Goal: Task Accomplishment & Management: Manage account settings

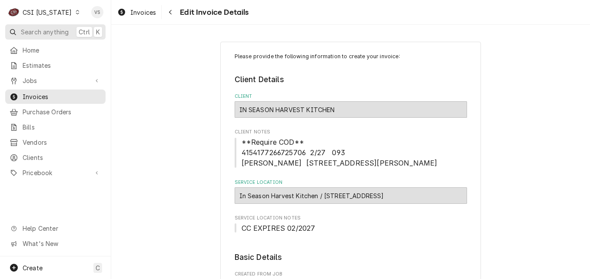
scroll to position [74, 0]
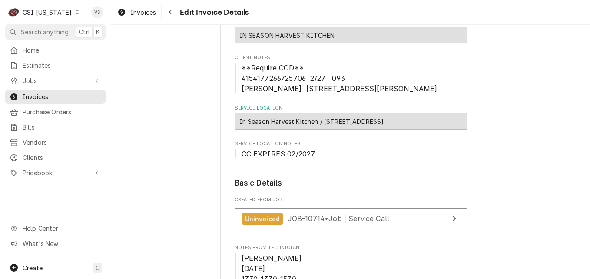
click at [74, 11] on div "Dynamic Content Wrapper" at bounding box center [77, 12] width 6 height 6
click at [66, 11] on html "C CSI [US_STATE] VS Search anything Ctrl K Home Estimates Jobs Jobs Job Series …" at bounding box center [295, 139] width 590 height 279
drag, startPoint x: 66, startPoint y: 11, endPoint x: 152, endPoint y: 75, distance: 107.2
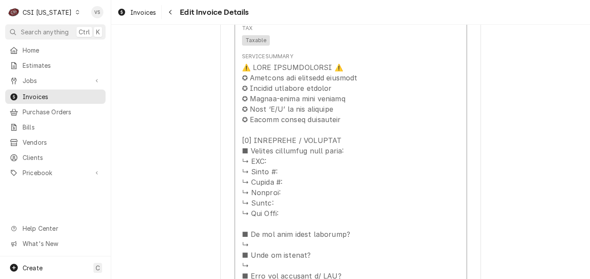
scroll to position [987, 0]
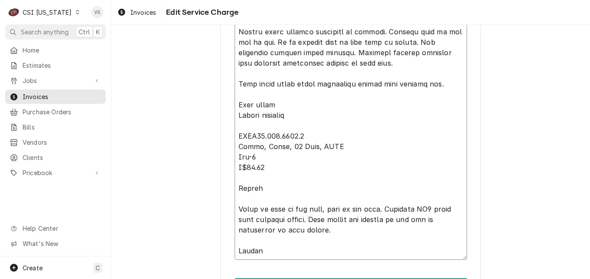
scroll to position [1023, 0]
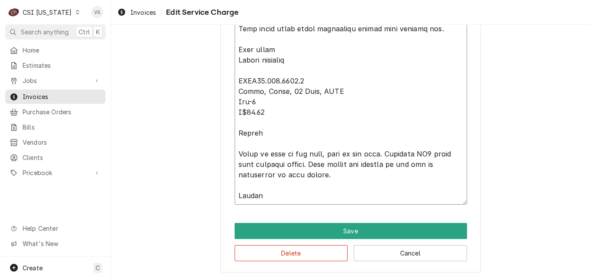
drag, startPoint x: 234, startPoint y: 149, endPoint x: 319, endPoint y: 238, distance: 122.9
click at [314, 250] on button "Delete" at bounding box center [291, 253] width 113 height 16
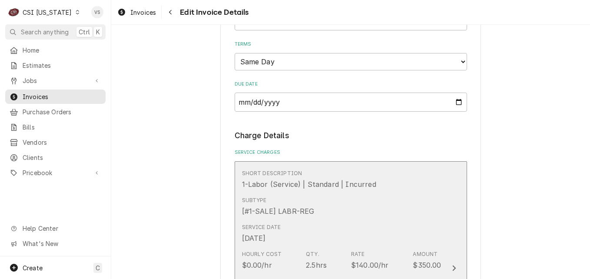
scroll to position [706, 0]
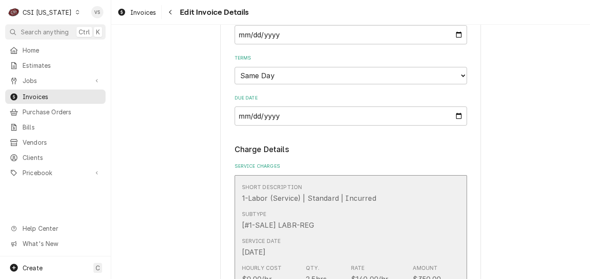
click at [374, 183] on div "Short Description 1-Labor (Service) | Standard | Incurred" at bounding box center [341, 193] width 199 height 27
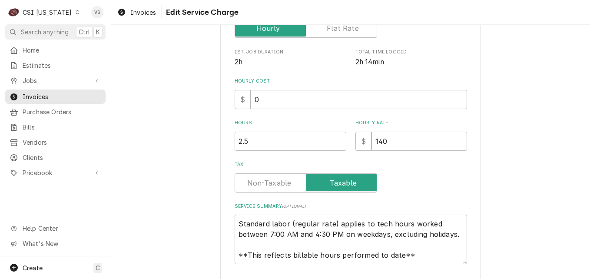
scroll to position [226, 0]
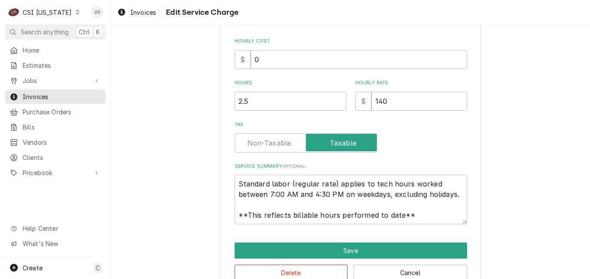
type textarea "x"
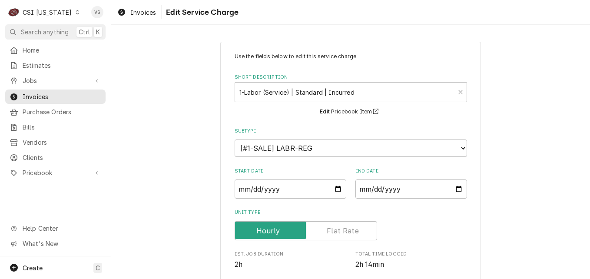
scroll to position [254, 0]
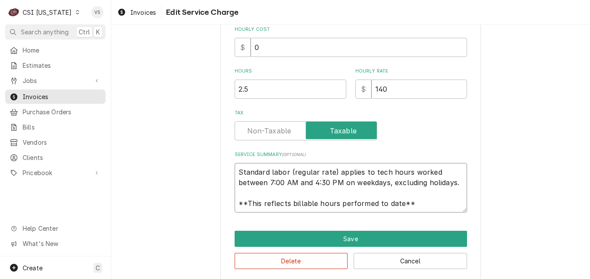
click at [235, 173] on textarea "Standard labor (regular rate) applies to tech hours worked between 7:00 AM and …" at bounding box center [351, 188] width 232 height 50
type textarea "Standard labor (regular rate) applies to tech hours worked between 7:00 AM and …"
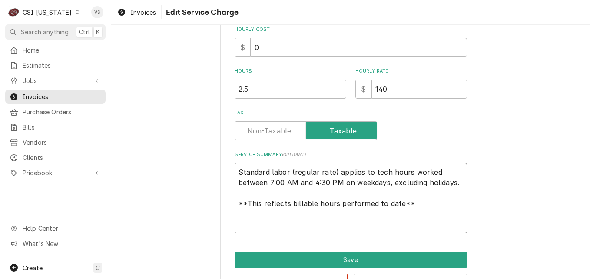
click at [238, 171] on textarea "Standard labor (regular rate) applies to tech hours worked between 7:00 AM and …" at bounding box center [351, 198] width 232 height 70
paste textarea "Falcon under counter unplugged on arrival. Plugged unit in and let it run. It i…"
type textarea "x"
type textarea "Falcon under counter unplugged on arrival. Plugged unit in and let it run. It i…"
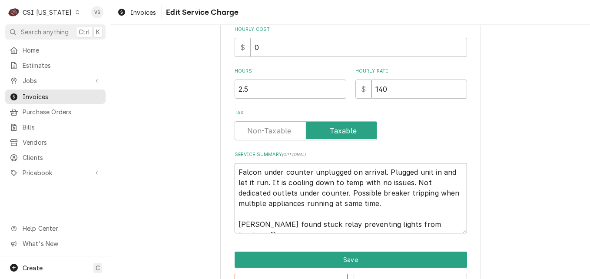
scroll to position [371, 0]
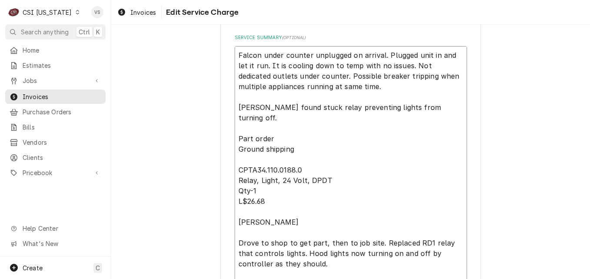
click at [235, 105] on textarea "Falcon under counter unplugged on arrival. Plugged unit in and let it run. It i…" at bounding box center [351, 190] width 232 height 289
type textarea "x"
type textarea "Falcon under counter unplugged on arrival. Plugged unit in and let it run. It i…"
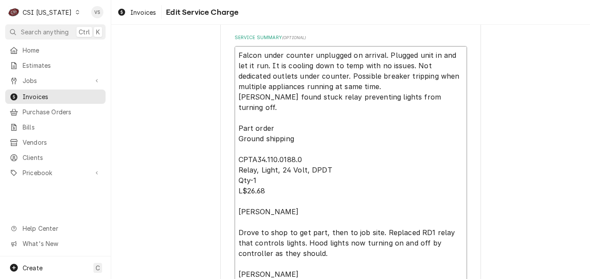
type textarea "x"
type textarea "Falcon under counter unplugged on arrival. Plugged unit in and let it run. It i…"
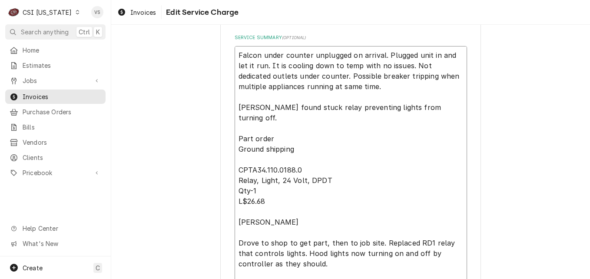
drag, startPoint x: 235, startPoint y: 129, endPoint x: 283, endPoint y: 212, distance: 95.8
click at [283, 212] on textarea "Falcon under counter unplugged on arrival. Plugged unit in and let it run. It i…" at bounding box center [351, 190] width 232 height 289
type textarea "x"
type textarea "Falcon under counter unplugged on arrival. Plugged unit in and let it run. It i…"
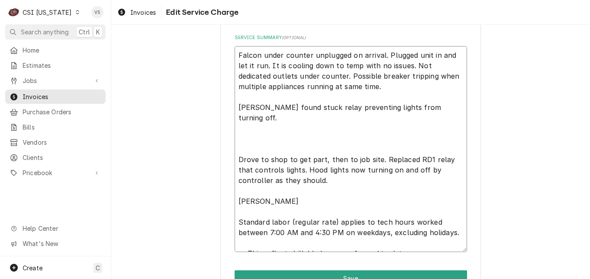
click at [433, 108] on textarea "Falcon under counter unplugged on arrival. Plugged unit in and let it run. It i…" at bounding box center [351, 149] width 232 height 206
type textarea "x"
type textarea "Falcon under counter unplugged on arrival. Plugged unit in and let it run. It i…"
type textarea "x"
type textarea "Falcon under counter unplugged on arrival. Plugged unit in and let it run. It i…"
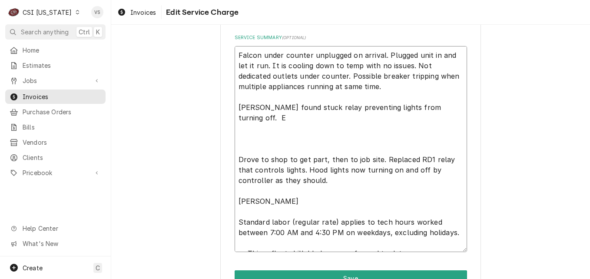
type textarea "x"
type textarea "Falcon under counter unplugged on arrival. Plugged unit in and let it run. It i…"
type textarea "x"
type textarea "Falcon under counter unplugged on arrival. Plugged unit in and let it run. It i…"
type textarea "x"
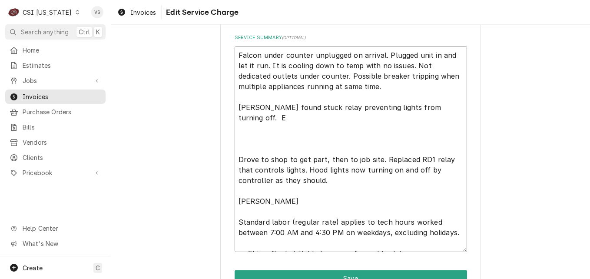
type textarea "Falcon under counter unplugged on arrival. Plugged unit in and let it run. It i…"
type textarea "x"
type textarea "Falcon under counter unplugged on arrival. Plugged unit in and let it run. It i…"
type textarea "x"
type textarea "Falcon under counter unplugged on arrival. Plugged unit in and let it run. It i…"
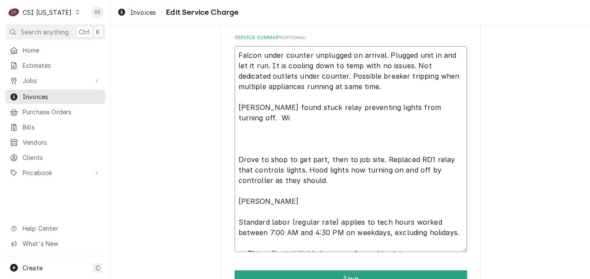
type textarea "x"
type textarea "Falcon under counter unplugged on arrival. Plugged unit in and let it run. It i…"
type textarea "x"
type textarea "Falcon under counter unplugged on arrival. Plugged unit in and let it run. It i…"
type textarea "x"
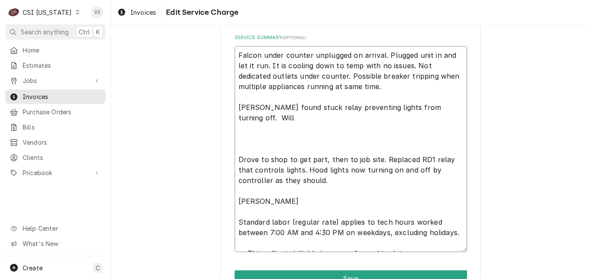
type textarea "Falcon under counter unplugged on arrival. Plugged unit in and let it run. It i…"
type textarea "x"
type textarea "Falcon under counter unplugged on arrival. Plugged unit in and let it run. It i…"
type textarea "x"
type textarea "Falcon under counter unplugged on arrival. Plugged unit in and let it run. It i…"
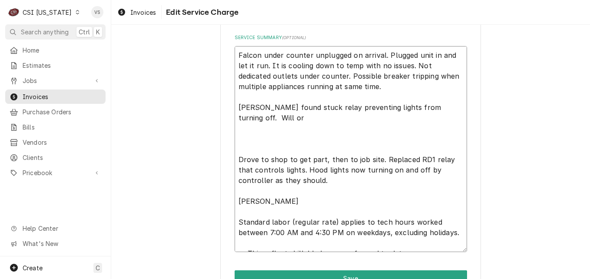
type textarea "x"
type textarea "Falcon under counter unplugged on arrival. Plugged unit in and let it run. It i…"
type textarea "x"
type textarea "Falcon under counter unplugged on arrival. Plugged unit in and let it run. It i…"
type textarea "x"
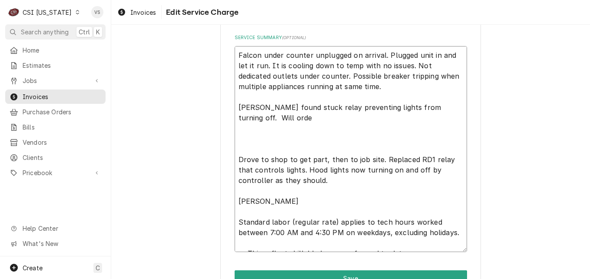
type textarea "Falcon under counter unplugged on arrival. Plugged unit in and let it run. It i…"
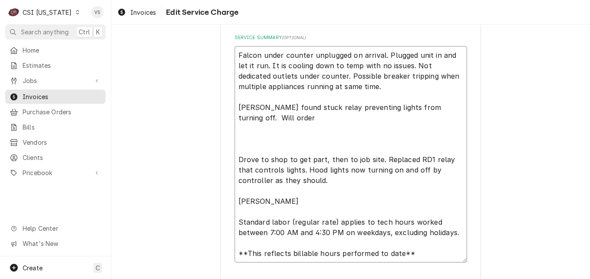
type textarea "x"
type textarea "Falcon under counter unplugged on arrival. Plugged unit in and let it run. It i…"
type textarea "x"
type textarea "Falcon under counter unplugged on arrival. Plugged unit in and let it run. It i…"
type textarea "x"
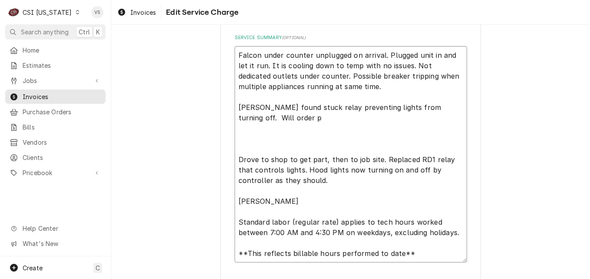
type textarea "Falcon under counter unplugged on arrival. Plugged unit in and let it run. It i…"
type textarea "x"
type textarea "Falcon under counter unplugged on arrival. Plugged unit in and let it run. It i…"
type textarea "x"
type textarea "Falcon under counter unplugged on arrival. Plugged unit in and let it run. It i…"
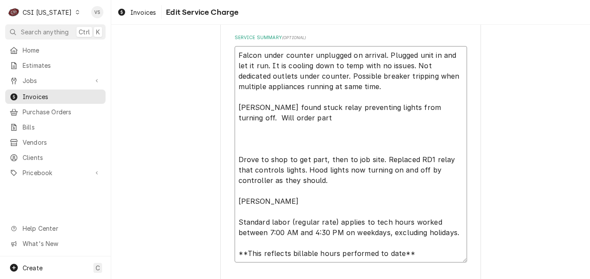
type textarea "x"
type textarea "Falcon under counter unplugged on arrival. Plugged unit in and let it run. It i…"
type textarea "x"
type textarea "Falcon under counter unplugged on arrival. Plugged unit in and let it run. It i…"
type textarea "x"
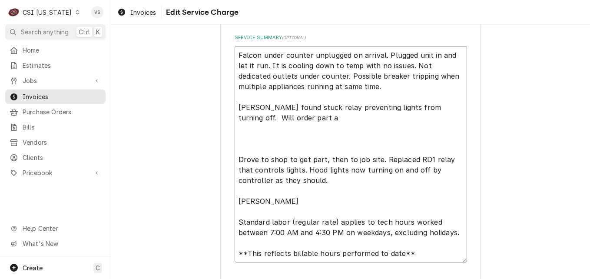
type textarea "Falcon under counter unplugged on arrival. Plugged unit in and let it run. It i…"
type textarea "x"
type textarea "Falcon under counter unplugged on arrival. Plugged unit in and let it run. It i…"
type textarea "x"
type textarea "Falcon under counter unplugged on arrival. Plugged unit in and let it run. It i…"
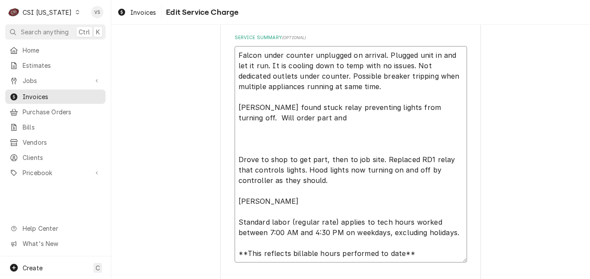
type textarea "x"
type textarea "Falcon under counter unplugged on arrival. Plugged unit in and let it run. It i…"
type textarea "x"
type textarea "Falcon under counter unplugged on arrival. Plugged unit in and let it run. It i…"
type textarea "x"
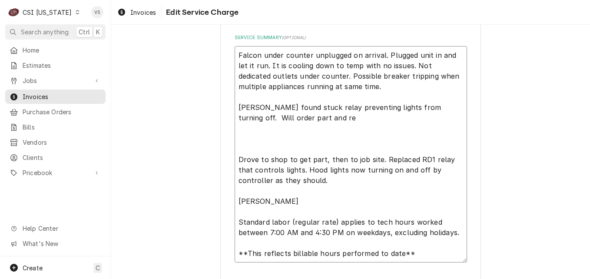
type textarea "Falcon under counter unplugged on arrival. Plugged unit in and let it run. It i…"
type textarea "x"
type textarea "Falcon under counter unplugged on arrival. Plugged unit in and let it run. It i…"
type textarea "x"
type textarea "Falcon under counter unplugged on arrival. Plugged unit in and let it run. It i…"
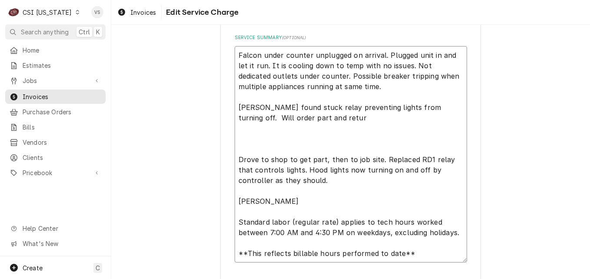
type textarea "x"
type textarea "Falcon under counter unplugged on arrival. Plugged unit in and let it run. It i…"
type textarea "x"
type textarea "Falcon under counter unplugged on arrival. Plugged unit in and let it run. It i…"
type textarea "x"
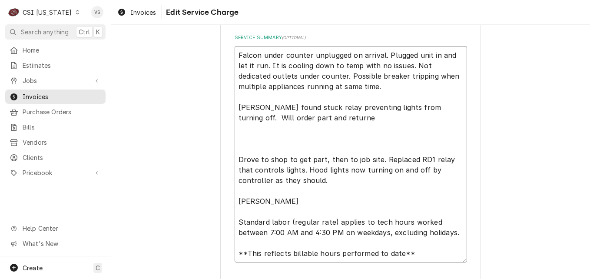
type textarea "Falcon under counter unplugged on arrival. Plugged unit in and let it run. It i…"
click at [245, 147] on textarea "Falcon under counter unplugged on arrival. Plugged unit in and let it run. It i…" at bounding box center [351, 154] width 232 height 216
type textarea "x"
type textarea "Falcon under counter unplugged on arrival. Plugged unit in and let it run. It i…"
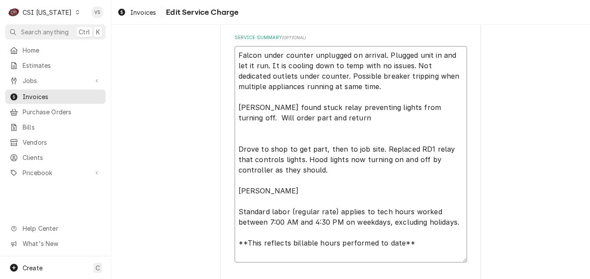
type textarea "x"
type textarea "Falcon under counter unplugged on arrival. Plugged unit in and let it run. It i…"
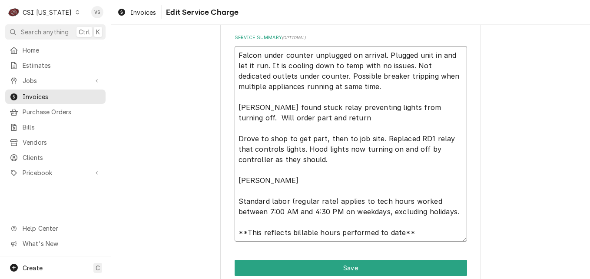
click at [235, 137] on textarea "Falcon under counter unplugged on arrival. Plugged unit in and let it run. It i…" at bounding box center [351, 143] width 232 height 195
type textarea "x"
type textarea "Falcon under counter unplugged on arrival. Plugged unit in and let it run. It i…"
type textarea "x"
type textarea "Falcon under counter unplugged on arrival. Plugged unit in and let it run. It i…"
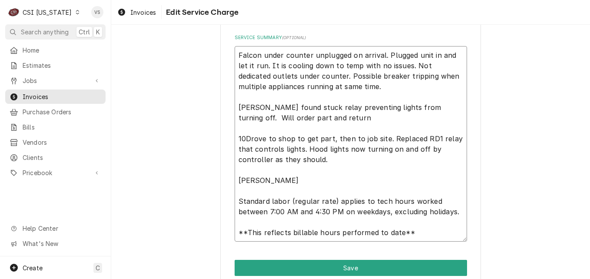
type textarea "x"
type textarea "Falcon under counter unplugged on arrival. Plugged unit in and let it run. It i…"
type textarea "x"
type textarea "Falcon under counter unplugged on arrival. Plugged unit in and let it run. It i…"
type textarea "x"
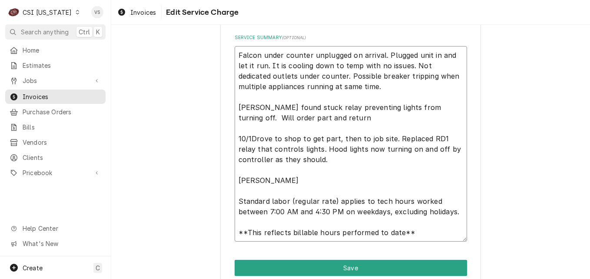
type textarea "Falcon under counter unplugged on arrival. Plugged unit in and let it run. It i…"
type textarea "x"
type textarea "Falcon under counter unplugged on arrival. Plugged unit in and let it run. It i…"
drag, startPoint x: 237, startPoint y: 181, endPoint x: 267, endPoint y: 179, distance: 30.0
click at [267, 179] on textarea "Falcon under counter unplugged on arrival. Plugged unit in and let it run. It i…" at bounding box center [351, 143] width 232 height 195
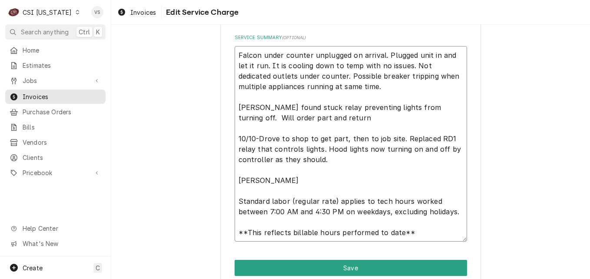
type textarea "x"
type textarea "Falcon under counter unplugged on arrival. Plugged unit in and let it run. It i…"
type textarea "x"
type textarea "Falcon under counter unplugged on arrival. Plugged unit in and let it run. It i…"
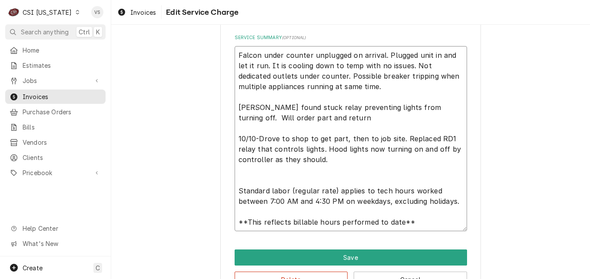
type textarea "x"
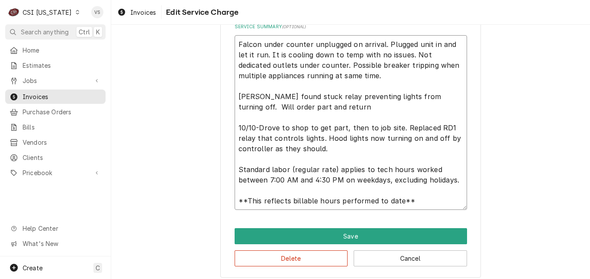
scroll to position [388, 0]
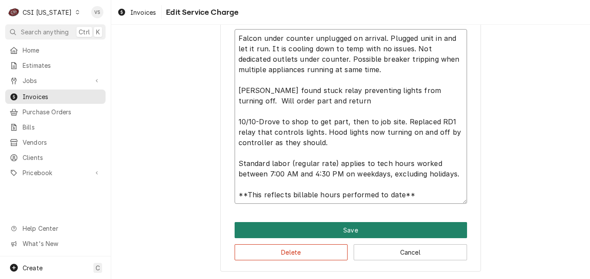
type textarea "Falcon under counter unplugged on arrival. Plugged unit in and let it run. It i…"
click at [302, 226] on button "Save" at bounding box center [351, 230] width 232 height 16
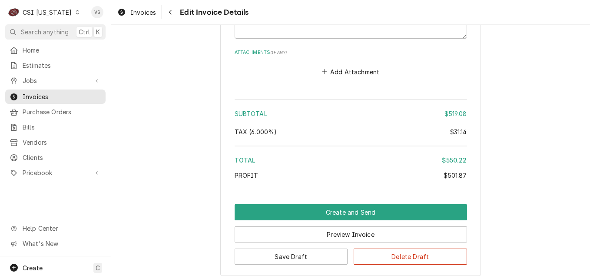
scroll to position [2053, 0]
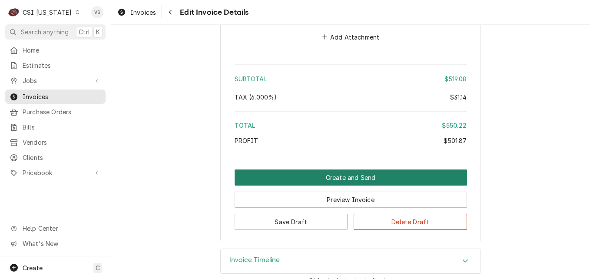
click at [291, 171] on button "Create and Send" at bounding box center [351, 177] width 232 height 16
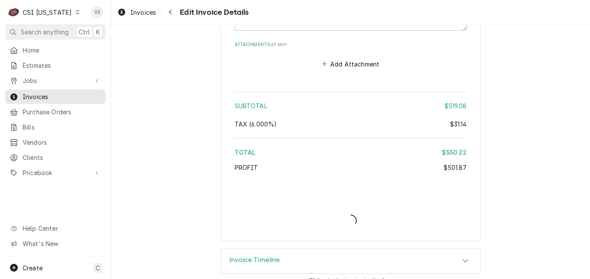
type textarea "x"
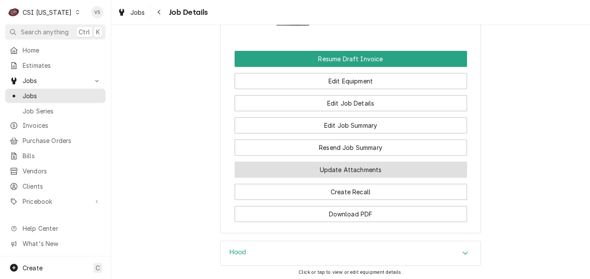
scroll to position [857, 0]
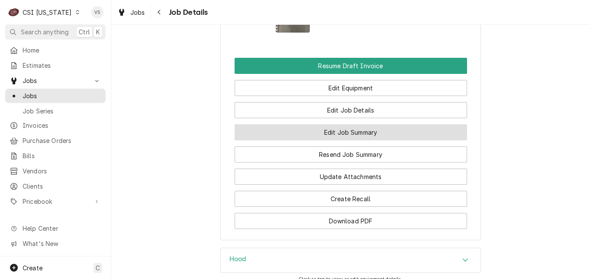
click at [331, 134] on button "Edit Job Summary" at bounding box center [351, 132] width 232 height 16
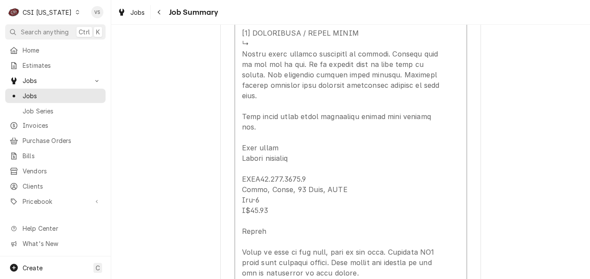
scroll to position [893, 0]
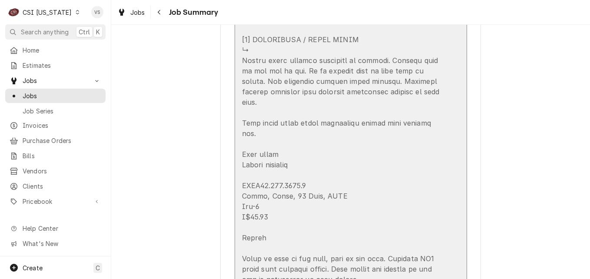
drag, startPoint x: 238, startPoint y: 60, endPoint x: 250, endPoint y: 60, distance: 12.6
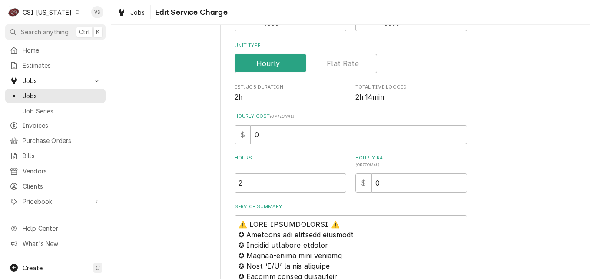
scroll to position [191, 0]
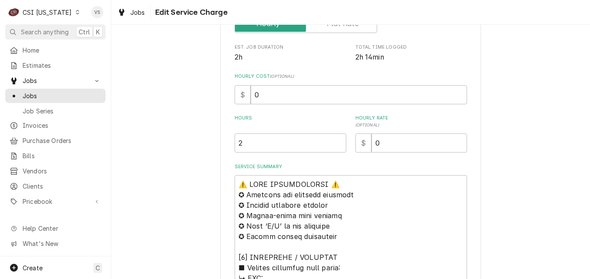
type textarea "x"
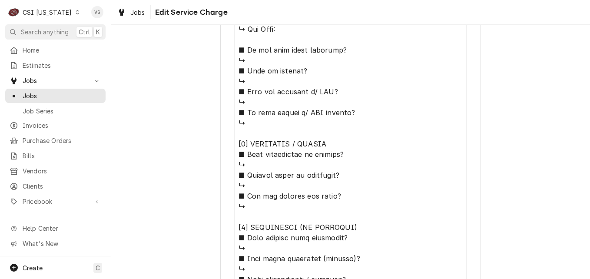
scroll to position [762, 0]
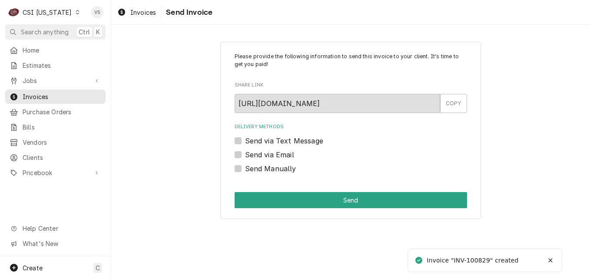
click at [245, 169] on label "Send Manually" at bounding box center [270, 168] width 51 height 10
click at [245, 169] on input "Send Manually" at bounding box center [361, 172] width 232 height 19
checkbox input "true"
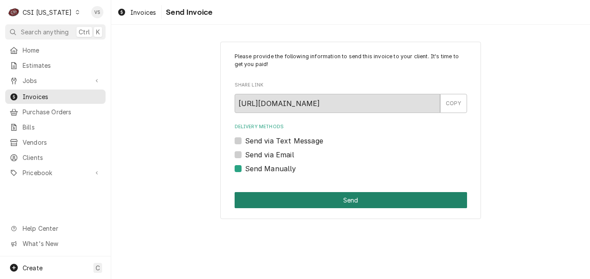
click at [258, 199] on button "Send" at bounding box center [351, 200] width 232 height 16
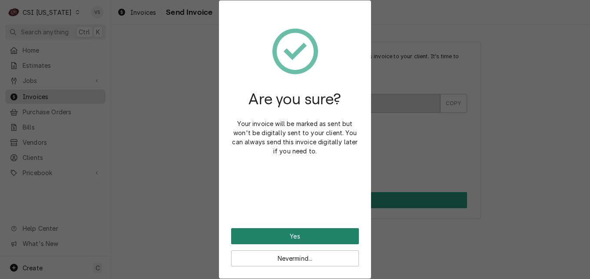
click at [282, 233] on button "Yes" at bounding box center [295, 236] width 128 height 16
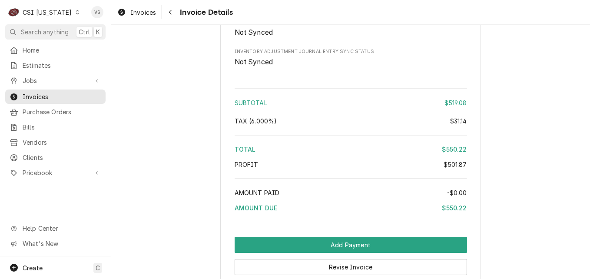
scroll to position [1957, 0]
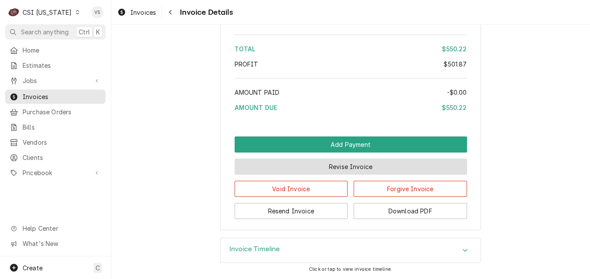
click at [348, 169] on button "Revise Invoice" at bounding box center [351, 167] width 232 height 16
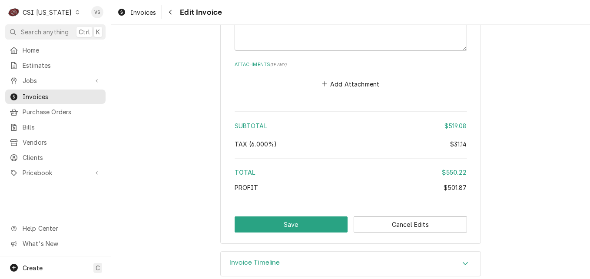
scroll to position [2009, 0]
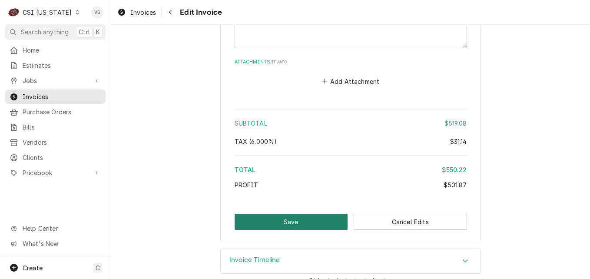
click at [300, 214] on button "Save" at bounding box center [291, 222] width 113 height 16
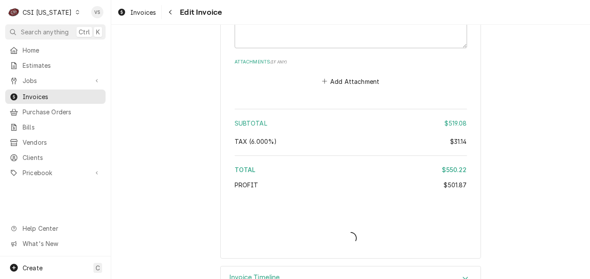
type textarea "x"
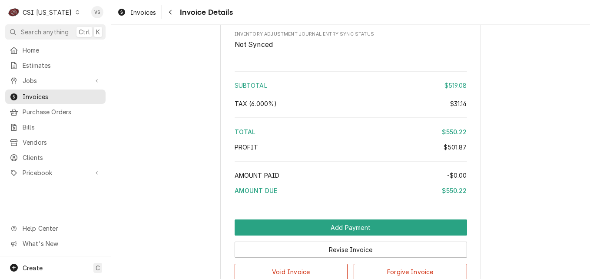
scroll to position [1957, 0]
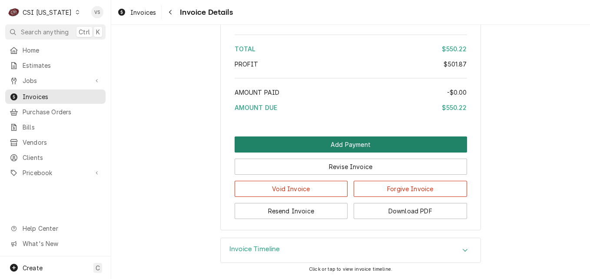
click at [316, 146] on button "Add Payment" at bounding box center [351, 144] width 232 height 16
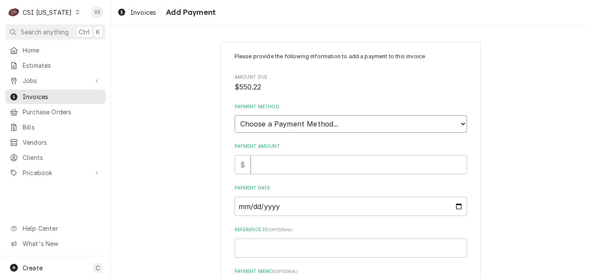
click at [334, 124] on select "Choose a Payment Method... Cash Check Credit/Debit Card ACH/eCheck Other" at bounding box center [351, 123] width 232 height 17
select select "3"
click at [235, 115] on select "Choose a Payment Method... Cash Check Credit/Debit Card ACH/eCheck Other" at bounding box center [351, 123] width 232 height 17
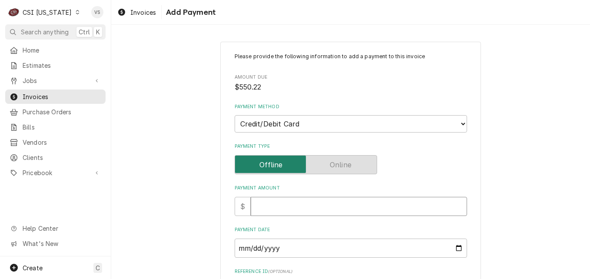
click at [257, 206] on input "Payment Amount" at bounding box center [359, 206] width 216 height 19
type textarea "x"
type input "5"
type textarea "x"
type input "55"
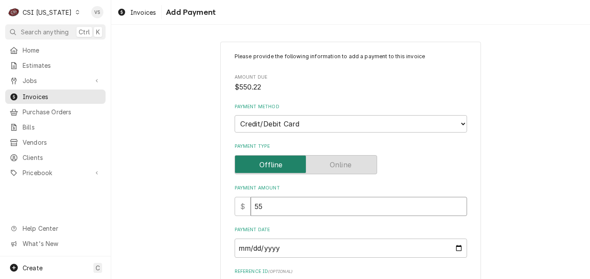
type textarea "x"
type input "550"
type textarea "x"
type input "550.2"
type textarea "x"
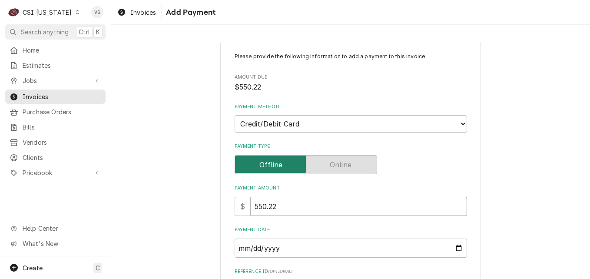
type input "550.22"
click at [456, 248] on input "Payment Date" at bounding box center [351, 247] width 232 height 19
type input "2025-10-10"
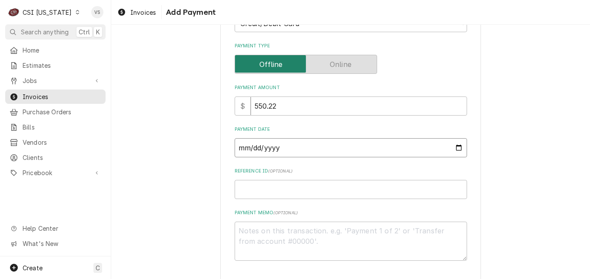
scroll to position [130, 0]
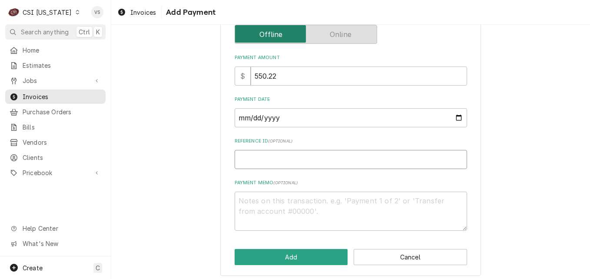
click at [245, 158] on input "Reference ID ( optional )" at bounding box center [351, 159] width 232 height 19
type textarea "x"
type input "0"
type textarea "x"
type input "05"
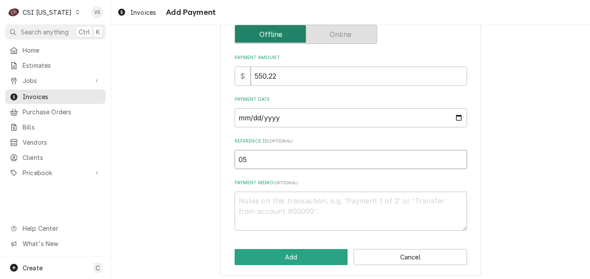
type textarea "x"
type input "052"
type textarea "x"
type input "0522"
type textarea "x"
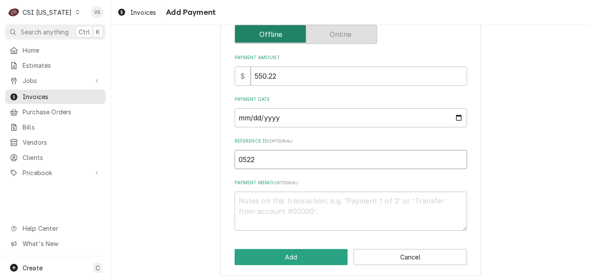
type input "05222"
type textarea "x"
type input "05222G"
click at [255, 219] on textarea "Payment Memo ( optional )" at bounding box center [351, 211] width 232 height 39
click at [255, 201] on textarea "Payment Memo ( optional )" at bounding box center [351, 211] width 232 height 39
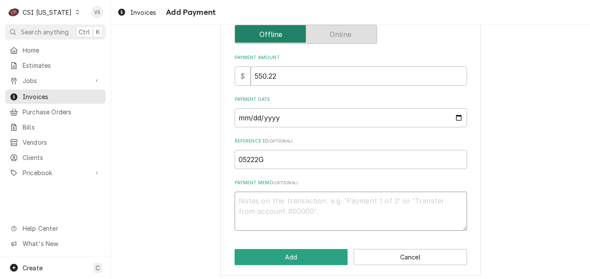
type textarea "x"
type textarea "V"
type textarea "x"
type textarea "Vi"
type textarea "x"
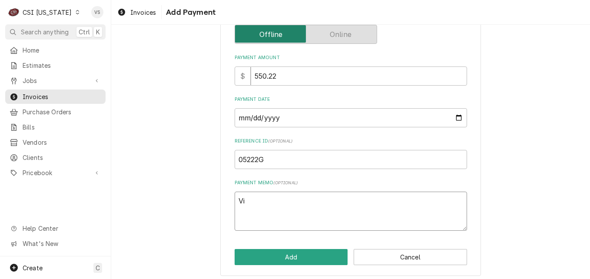
type textarea "Vis"
type textarea "x"
type textarea "Visa"
type textarea "x"
type textarea "Visa"
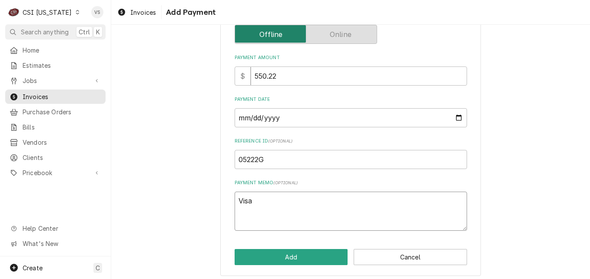
type textarea "x"
type textarea "Visa 5"
type textarea "x"
type textarea "Visa 57"
type textarea "x"
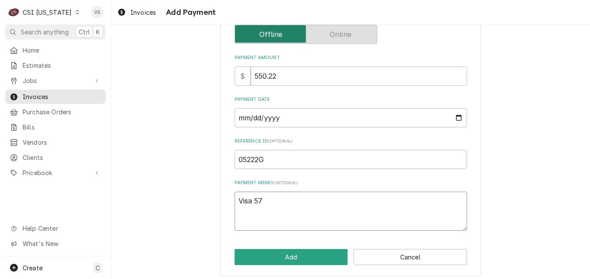
type textarea "Visa 570"
type textarea "x"
type textarea "Visa 5706"
click at [301, 263] on button "Add" at bounding box center [291, 257] width 113 height 16
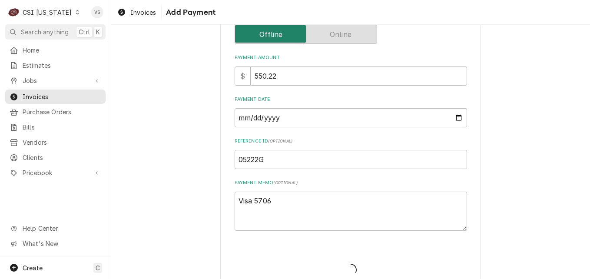
type textarea "x"
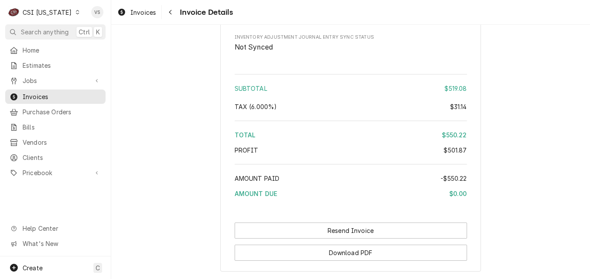
scroll to position [2059, 0]
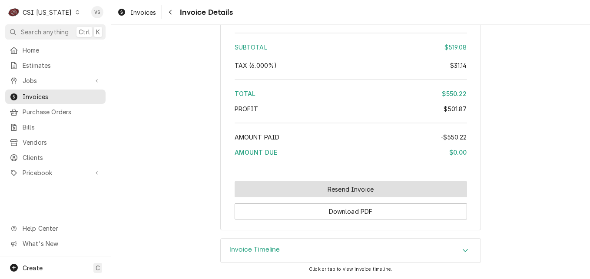
click at [344, 193] on button "Resend Invoice" at bounding box center [351, 189] width 232 height 16
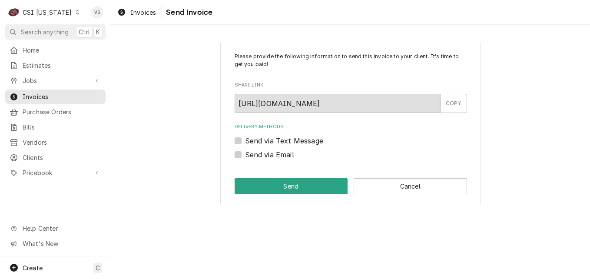
click at [242, 152] on div "Send via Email" at bounding box center [351, 154] width 232 height 10
click at [245, 156] on label "Send via Email" at bounding box center [269, 154] width 49 height 10
click at [245, 156] on input "Send via Email" at bounding box center [361, 158] width 232 height 19
checkbox input "true"
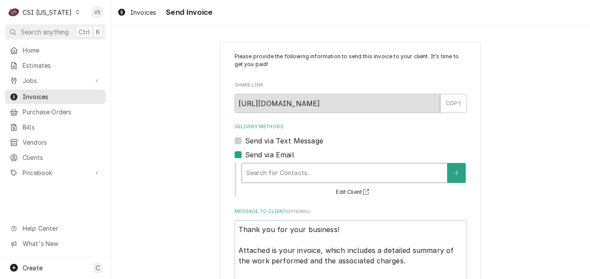
click at [272, 171] on div "Delivery Methods" at bounding box center [344, 173] width 196 height 16
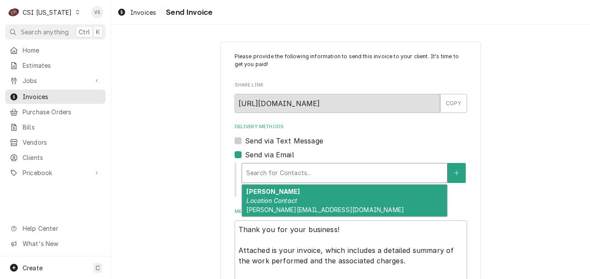
click at [280, 197] on em "Location Contact" at bounding box center [271, 200] width 51 height 7
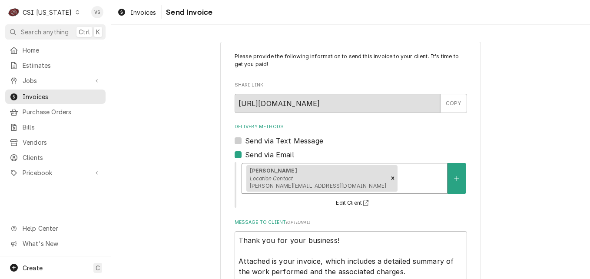
scroll to position [76, 0]
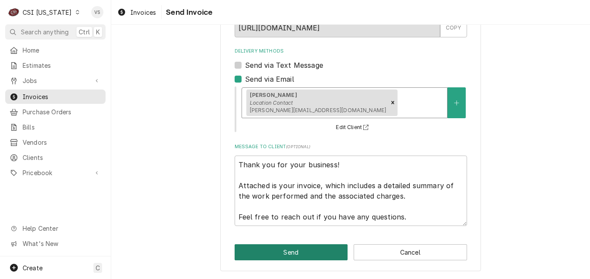
click at [280, 254] on button "Send" at bounding box center [291, 252] width 113 height 16
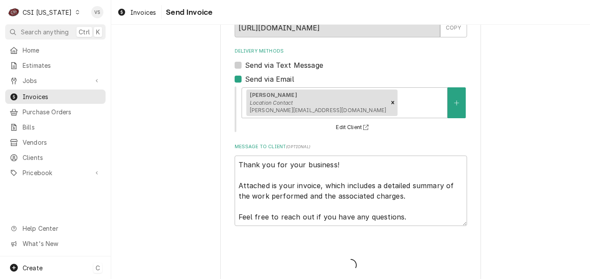
type textarea "x"
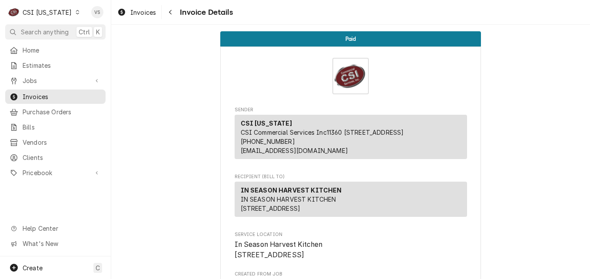
click at [76, 11] on icon "Dynamic Content Wrapper" at bounding box center [78, 12] width 4 height 4
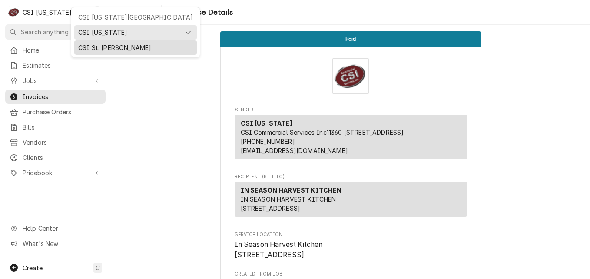
click at [93, 45] on div "CSI St. [PERSON_NAME]" at bounding box center [135, 47] width 115 height 9
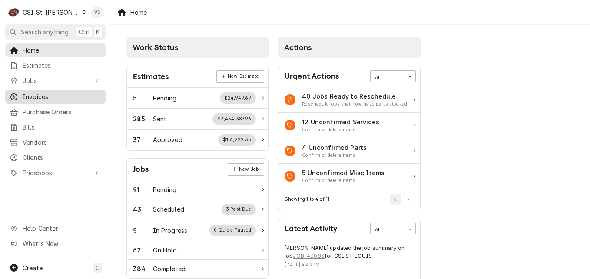
click at [41, 93] on span "Invoices" at bounding box center [62, 96] width 79 height 9
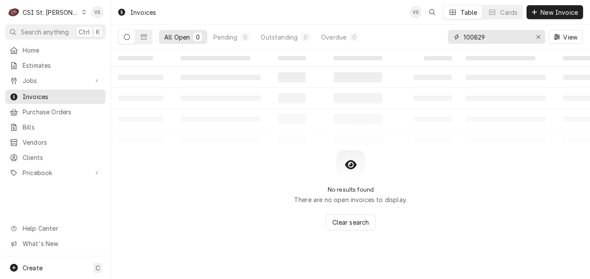
drag, startPoint x: 488, startPoint y: 35, endPoint x: 417, endPoint y: 31, distance: 70.9
click at [417, 31] on div "All Open 0 Pending 0 Outstanding 0 Overdue 0 100829 View" at bounding box center [350, 37] width 465 height 24
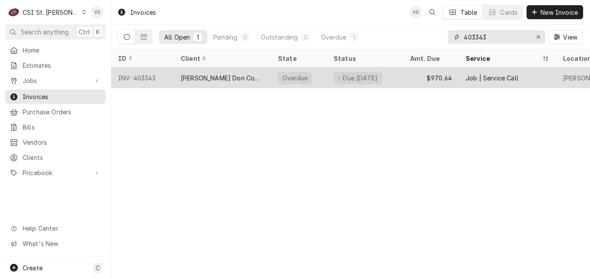
type input "403343"
click at [239, 73] on div "[PERSON_NAME] Don Company" at bounding box center [222, 77] width 83 height 9
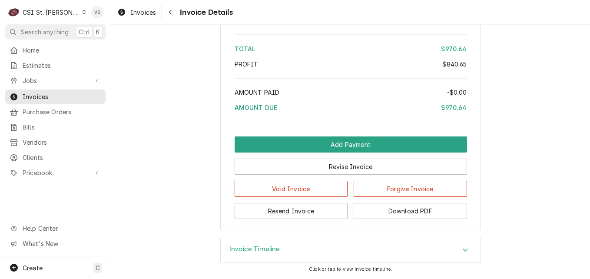
scroll to position [1959, 0]
click at [459, 248] on div "Accordion Header" at bounding box center [465, 250] width 13 height 10
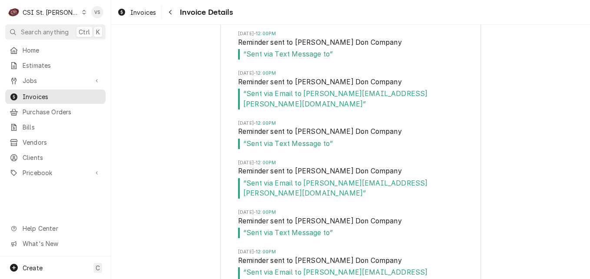
scroll to position [2289, 0]
click at [56, 97] on span "Invoices" at bounding box center [62, 96] width 79 height 9
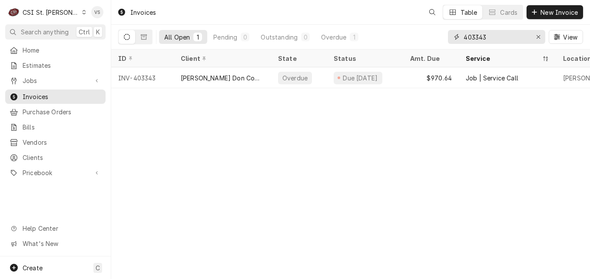
click at [491, 38] on input "403343" at bounding box center [496, 37] width 65 height 14
click at [478, 39] on input "403343" at bounding box center [496, 37] width 65 height 14
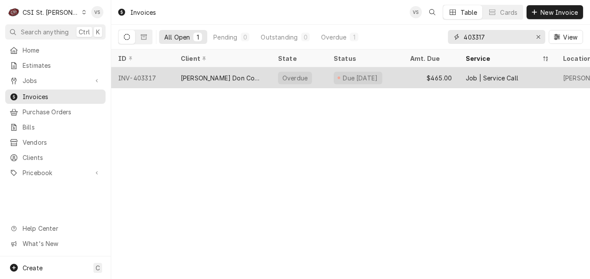
type input "403317"
click at [242, 76] on div "[PERSON_NAME] Don Company" at bounding box center [222, 77] width 83 height 9
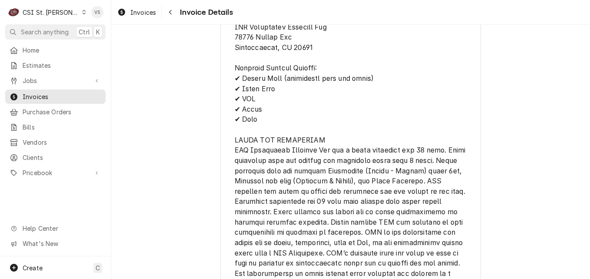
scroll to position [1646, 0]
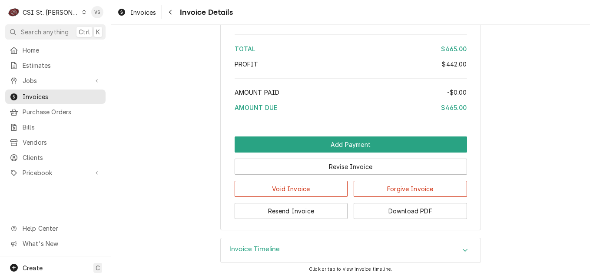
click at [460, 254] on div "Accordion Header" at bounding box center [465, 250] width 13 height 10
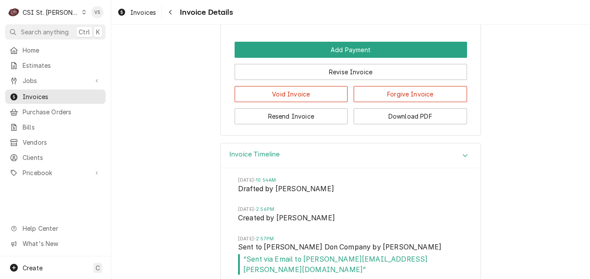
scroll to position [1715, 0]
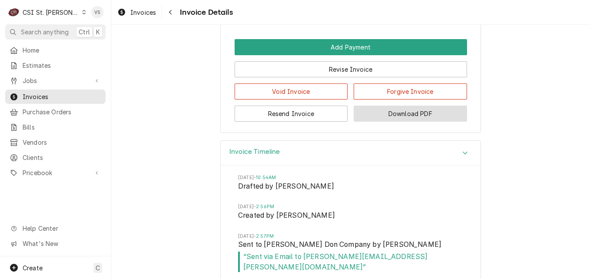
click at [398, 122] on button "Download PDF" at bounding box center [410, 114] width 113 height 16
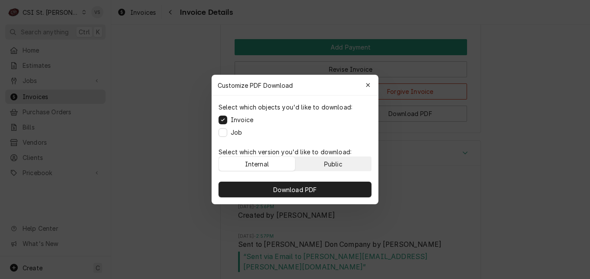
click at [315, 162] on button "Public" at bounding box center [333, 164] width 76 height 14
click at [341, 165] on div "Public" at bounding box center [333, 163] width 18 height 9
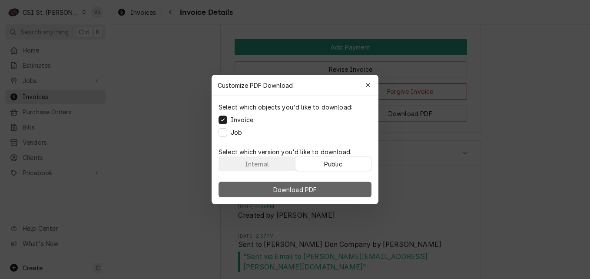
click at [338, 183] on button "Download PDF" at bounding box center [295, 190] width 153 height 16
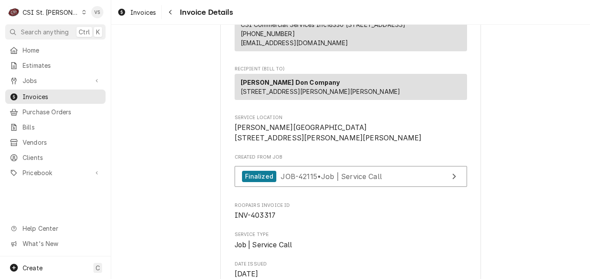
scroll to position [151, 0]
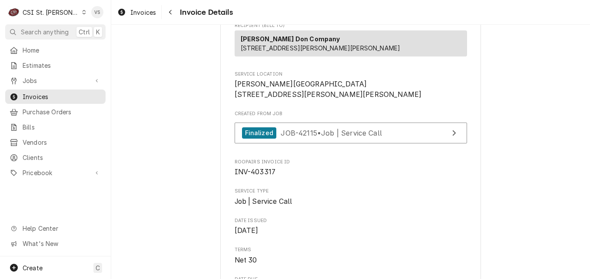
click at [40, 96] on span "Invoices" at bounding box center [62, 96] width 79 height 9
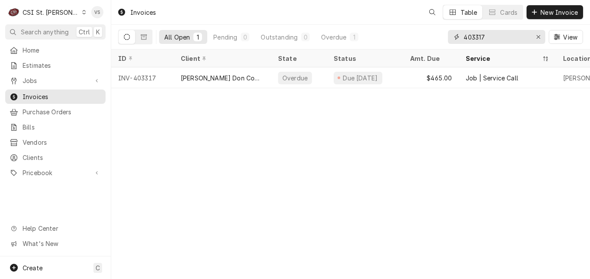
click at [487, 36] on input "403317" at bounding box center [496, 37] width 65 height 14
drag, startPoint x: 487, startPoint y: 36, endPoint x: 478, endPoint y: 36, distance: 9.6
click at [478, 36] on input "403317" at bounding box center [496, 37] width 65 height 14
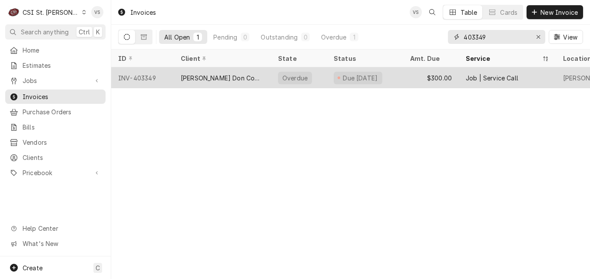
type input "403349"
click at [251, 80] on div "[PERSON_NAME] Don Company" at bounding box center [222, 77] width 97 height 21
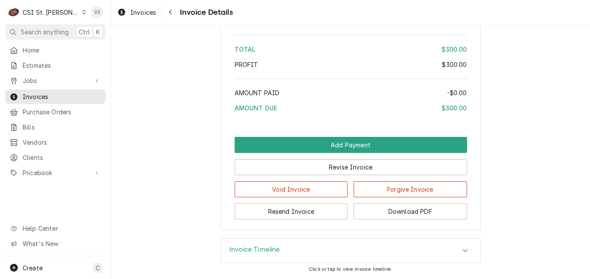
scroll to position [1488, 0]
click at [463, 251] on icon "Accordion Header" at bounding box center [465, 250] width 5 height 3
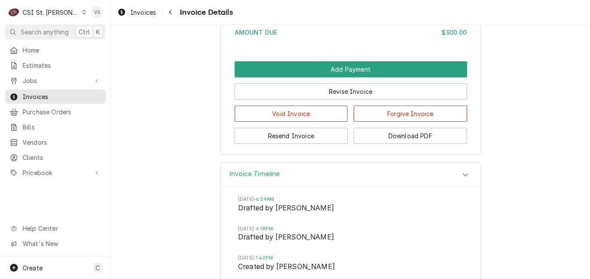
scroll to position [1542, 0]
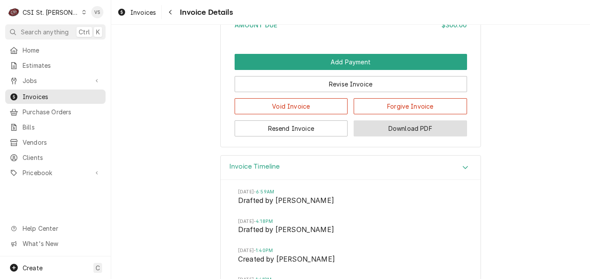
click at [410, 136] on button "Download PDF" at bounding box center [410, 128] width 113 height 16
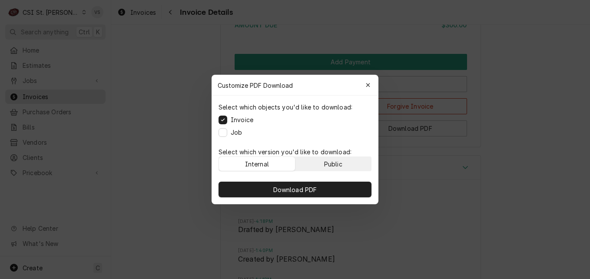
click at [338, 166] on div "Public" at bounding box center [333, 163] width 18 height 9
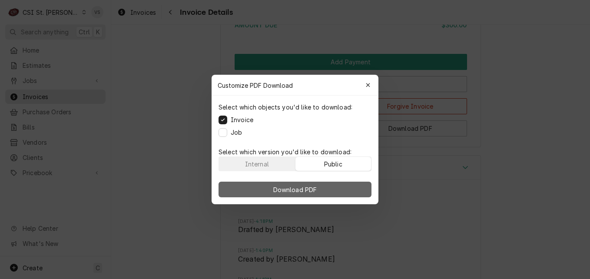
click at [341, 185] on button "Download PDF" at bounding box center [295, 190] width 153 height 16
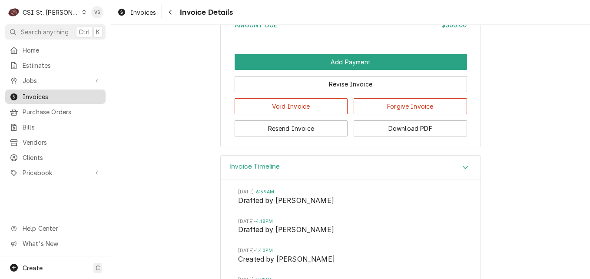
click at [81, 99] on div "Invoices" at bounding box center [55, 96] width 97 height 11
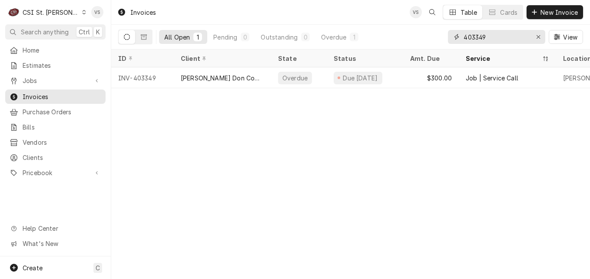
click at [488, 34] on input "403349" at bounding box center [496, 37] width 65 height 14
drag, startPoint x: 488, startPoint y: 34, endPoint x: 476, endPoint y: 38, distance: 12.7
click at [475, 37] on input "403349" at bounding box center [496, 37] width 65 height 14
click at [476, 38] on input "403349" at bounding box center [496, 37] width 65 height 14
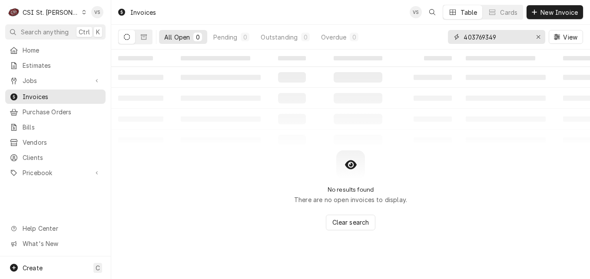
drag, startPoint x: 499, startPoint y: 36, endPoint x: 444, endPoint y: 36, distance: 54.3
click at [444, 36] on div "All Open 0 Pending 0 Outstanding 0 Overdue 0 403769349 View" at bounding box center [350, 37] width 465 height 24
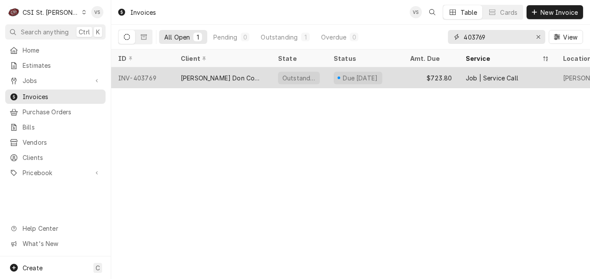
type input "403769"
click at [229, 76] on div "[PERSON_NAME] Don Company" at bounding box center [222, 77] width 83 height 9
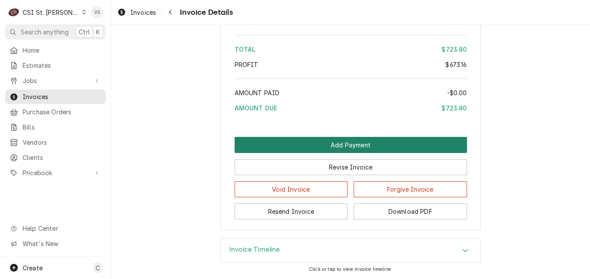
scroll to position [1816, 0]
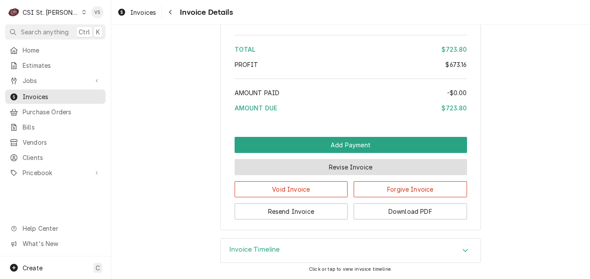
click at [348, 168] on button "Revise Invoice" at bounding box center [351, 167] width 232 height 16
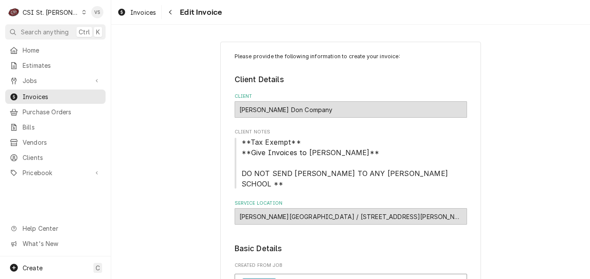
scroll to position [217, 0]
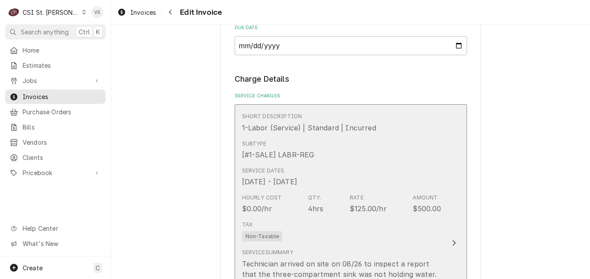
click at [367, 157] on div "Subtype [#1-SALE] LABR-REG" at bounding box center [341, 149] width 199 height 27
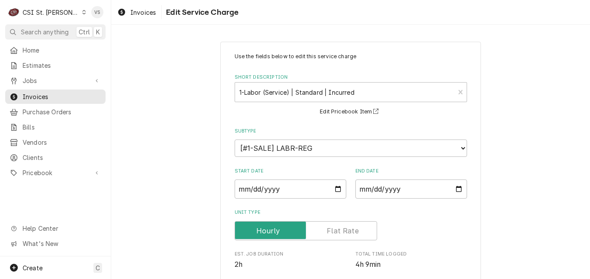
scroll to position [254, 0]
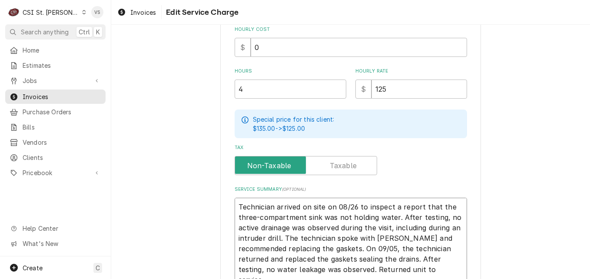
click at [235, 205] on textarea "Technician arrived on site on 08/26 to inspect a report that the three-compartm…" at bounding box center [351, 254] width 232 height 112
click at [236, 203] on textarea "Technician arrived on site on 08/26 to inspect a report that the three-compartm…" at bounding box center [351, 254] width 232 height 112
type textarea "x"
type textarea "Technician arrived on site on 08/26 to inspect a report that the three-compartm…"
paste textarea "7005573706 - 10"
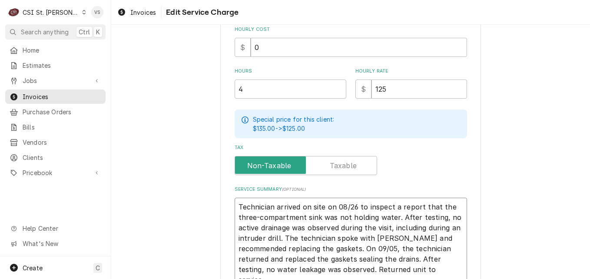
type textarea "x"
type textarea "7005573706 - 10 Technician arrived on site on 08/26 to inspect a report that th…"
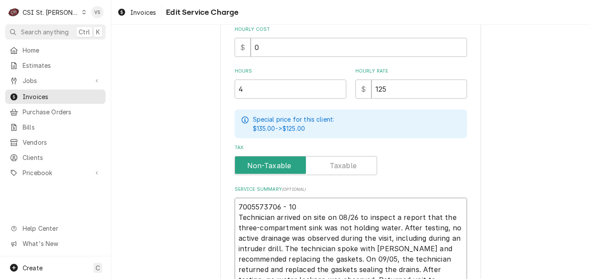
type textarea "x"
type textarea "7005573706 - 10o Technician arrived on site on 08/26 to inspect a report that t…"
type textarea "x"
type textarea "7005573706 - 10o Technician arrived on site on 08/26 to inspect a report that t…"
type textarea "x"
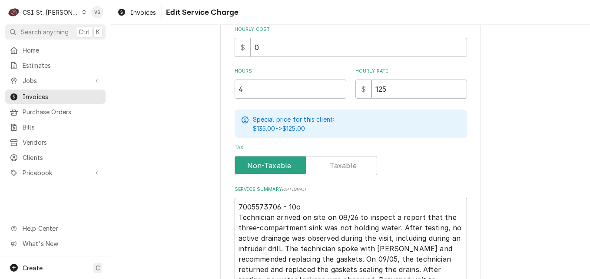
type textarea "7005573706 - 10o Technician arrived on site on 08/26 to inspect a report that t…"
type textarea "x"
type textarea "7005573706 - 10 Technician arrived on site on 08/26 to inspect a report that th…"
type textarea "x"
type textarea "7005573706 - 1 Technician arrived on site on 08/26 to inspect a report that the…"
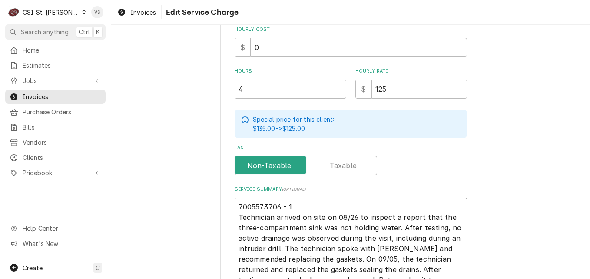
type textarea "x"
type textarea "7005573706 - Technician arrived on site on 08/26 to inspect a report that the t…"
type textarea "x"
type textarea "7005573706 - Technician arrived on site on 08/26 to inspect a report that the t…"
type textarea "x"
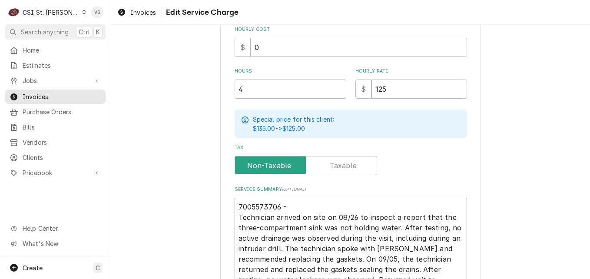
type textarea "7005573706 Technician arrived on site on 08/26 to inspect a report that the thr…"
type textarea "x"
type textarea "7005573706 Technician arrived on site on 08/26 to inspect a report that the thr…"
type textarea "x"
type textarea "700557370 Technician arrived on site on 08/26 to inspect a report that the thre…"
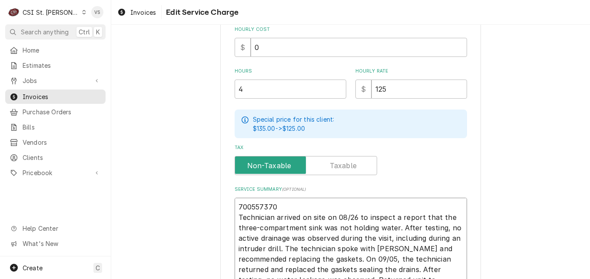
type textarea "x"
type textarea "70055737 Technician arrived on site on 08/26 to inspect a report that the three…"
type textarea "x"
type textarea "7005573 Technician arrived on site on 08/26 to inspect a report that the three-…"
type textarea "x"
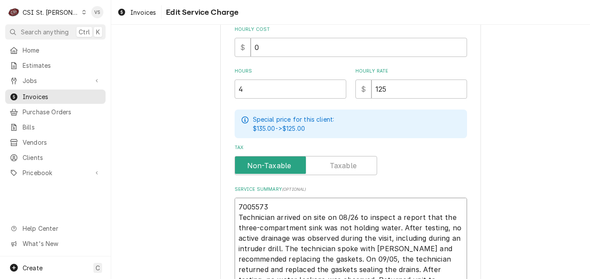
type textarea "700557 Technician arrived on site on 08/26 to inspect a report that the three-c…"
type textarea "x"
type textarea "70055 Technician arrived on site on 08/26 to inspect a report that the three-co…"
type textarea "x"
type textarea "7005 Technician arrived on site on 08/26 to inspect a report that the three-com…"
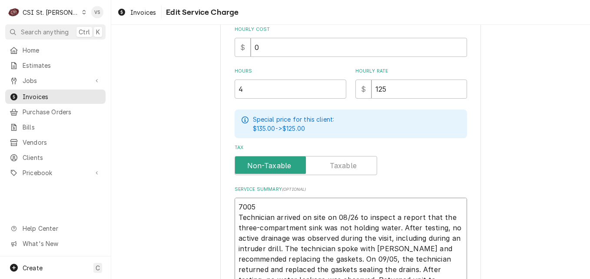
type textarea "x"
type textarea "700 Technician arrived on site on 08/26 to inspect a report that the three-comp…"
type textarea "x"
type textarea "70 Technician arrived on site on 08/26 to inspect a report that the three-compa…"
type textarea "x"
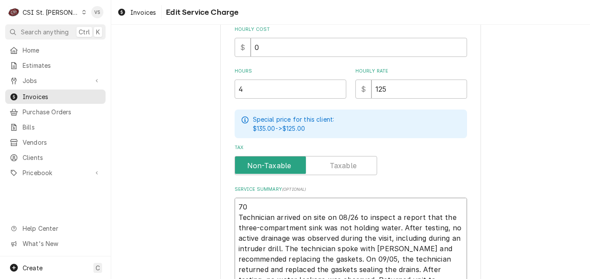
type textarea "7 Technician arrived on site on 08/26 to inspect a report that the three-compar…"
type textarea "x"
type textarea "Technician arrived on site on 08/26 to inspect a report that the three-compartm…"
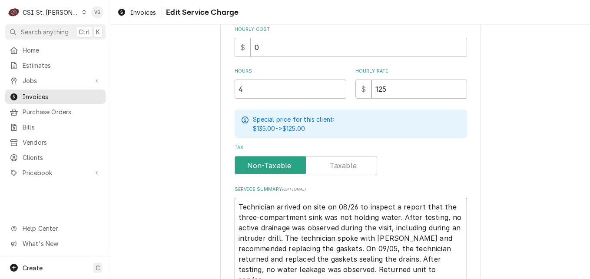
type textarea "x"
type textarea "p Technician arrived on site on 08/26 to inspect a report that the three-compar…"
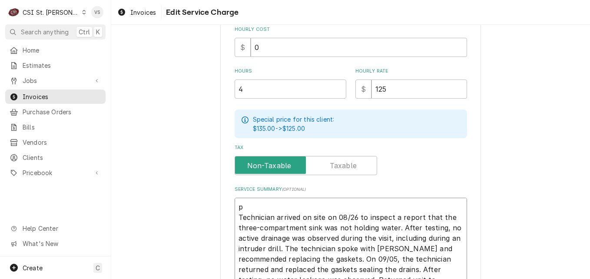
type textarea "x"
type textarea "Technician arrived on site on 08/26 to inspect a report that the three-compartm…"
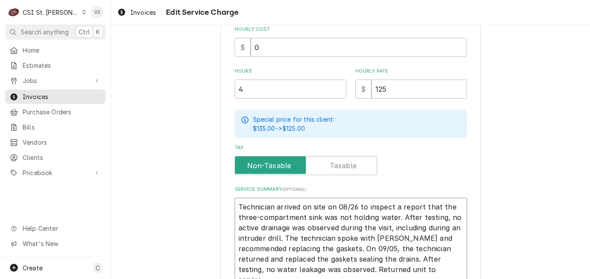
type textarea "x"
type textarea "P Technician arrived on site on 08/26 to inspect a report that the three-compar…"
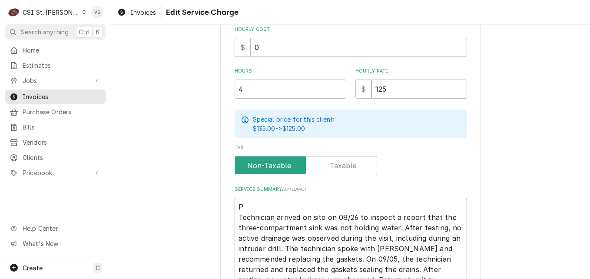
type textarea "x"
type textarea "PO Technician arrived on site on 08/26 to inspect a report that the three-compa…"
type textarea "x"
type textarea "PO Technician arrived on site on 08/26 to inspect a report that the three-compa…"
type textarea "x"
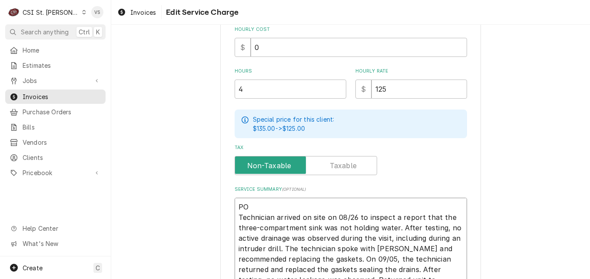
type textarea "PO # Technician arrived on site on 08/26 to inspect a report that the three-com…"
paste textarea "7005573706 - 10"
type textarea "x"
type textarea "PO #7005573706 - 10 Technician arrived on site on 08/26 to inspect a report tha…"
click at [291, 206] on textarea "PO #7005573706 - 10 Technician arrived on site on 08/26 to inspect a report tha…" at bounding box center [351, 259] width 232 height 123
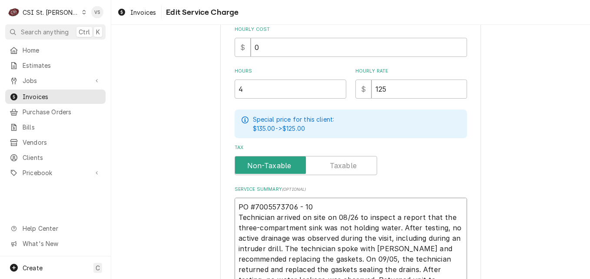
click at [294, 207] on textarea "PO #7005573706 - 10 Technician arrived on site on 08/26 to inspect a report tha…" at bounding box center [351, 259] width 232 height 123
type textarea "x"
type textarea "PO #7005573706- 10 Technician arrived on site on 08/26 to inspect a report that…"
type textarea "x"
drag, startPoint x: 305, startPoint y: 206, endPoint x: 235, endPoint y: 205, distance: 70.4
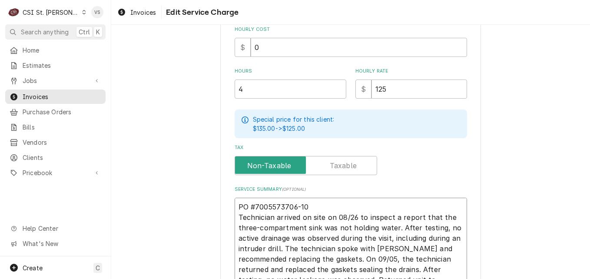
click at [235, 205] on textarea "PO #7005573706-10 Technician arrived on site on 08/26 to inspect a report that …" at bounding box center [351, 259] width 232 height 123
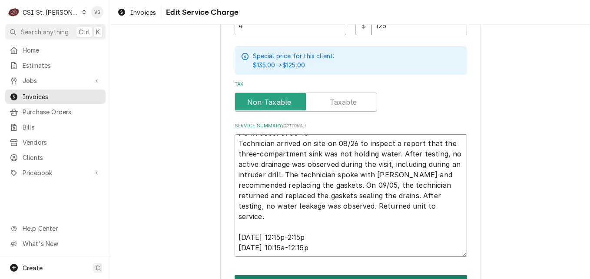
scroll to position [370, 0]
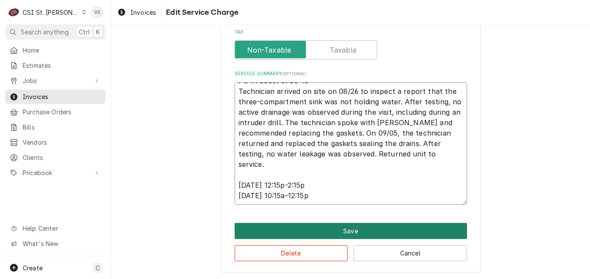
type textarea "PO #7005573706-10 Technician arrived on site on 08/26 to inspect a report that …"
click at [331, 227] on button "Save" at bounding box center [351, 231] width 232 height 16
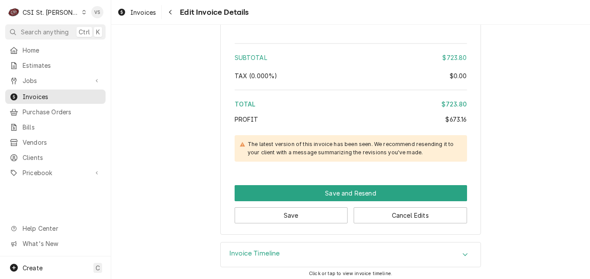
scroll to position [1632, 0]
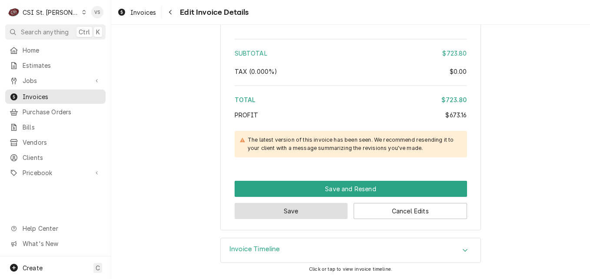
click at [306, 213] on button "Save" at bounding box center [291, 211] width 113 height 16
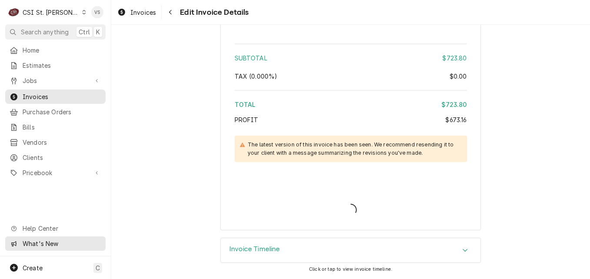
type textarea "x"
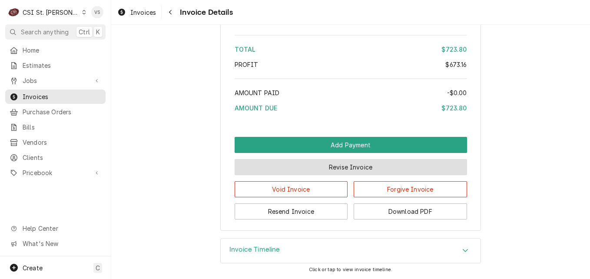
scroll to position [1795, 0]
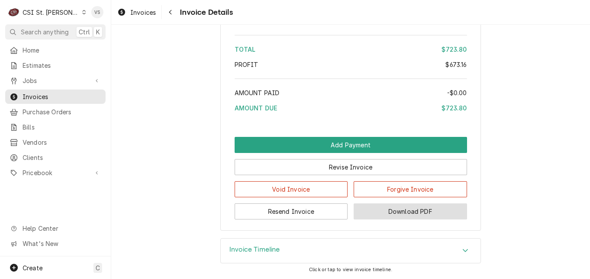
click at [398, 211] on button "Download PDF" at bounding box center [410, 211] width 113 height 16
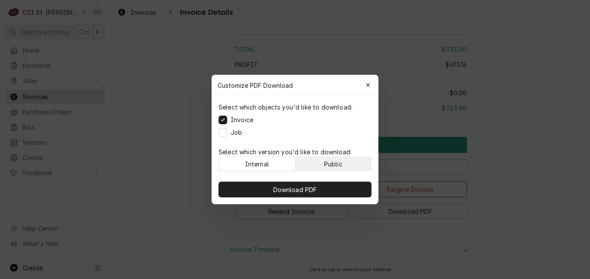
click at [335, 164] on div "Public" at bounding box center [333, 163] width 18 height 9
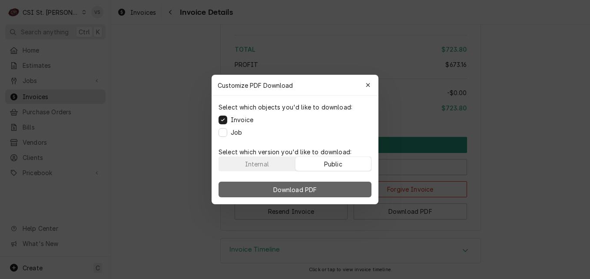
click at [332, 189] on button "Download PDF" at bounding box center [295, 190] width 153 height 16
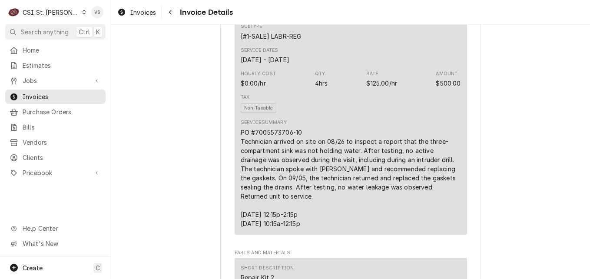
scroll to position [536, 0]
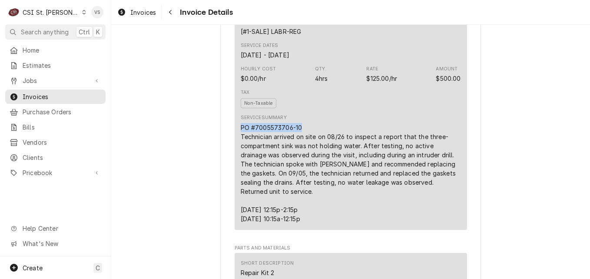
drag, startPoint x: 303, startPoint y: 156, endPoint x: 238, endPoint y: 156, distance: 64.3
click at [241, 156] on div "PO #7005573706-10 Technician arrived on site on 08/26 to inspect a report that …" at bounding box center [351, 173] width 220 height 100
drag, startPoint x: 238, startPoint y: 156, endPoint x: 248, endPoint y: 156, distance: 10.0
copy div "PO #7005573706-10"
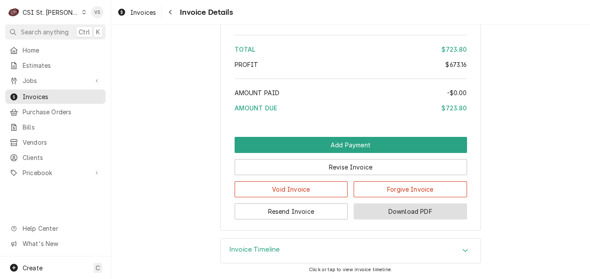
scroll to position [1795, 0]
click at [459, 250] on div "Accordion Header" at bounding box center [465, 250] width 13 height 10
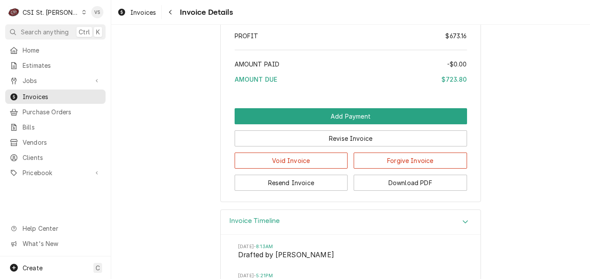
scroll to position [1984, 0]
